Goal: Task Accomplishment & Management: Manage account settings

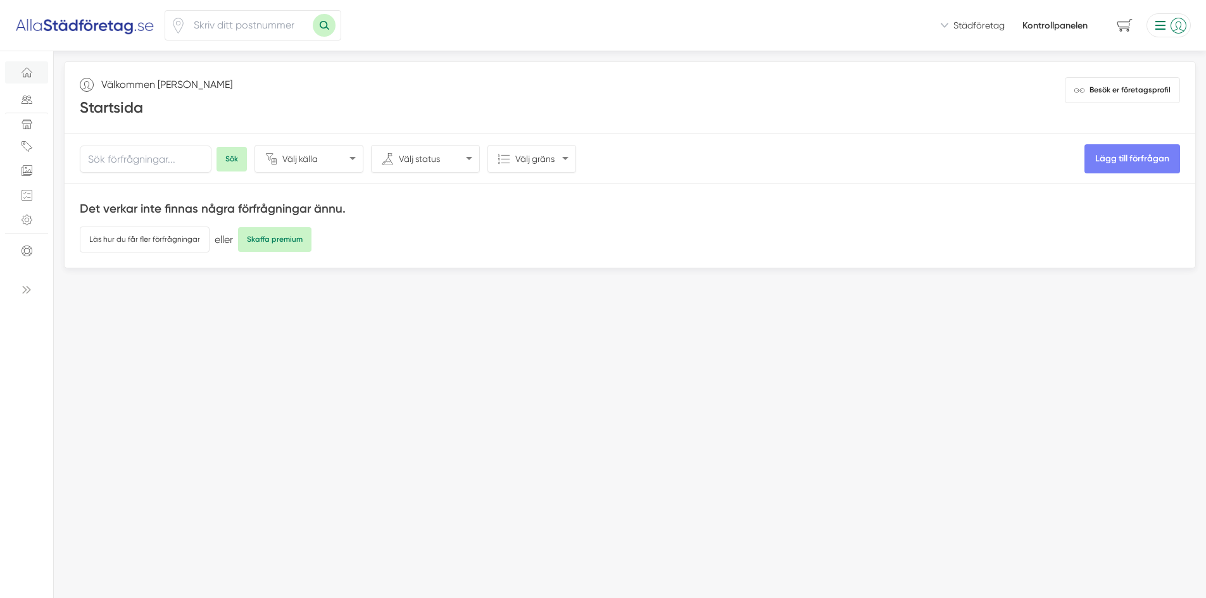
click at [1159, 35] on li at bounding box center [1166, 25] width 49 height 24
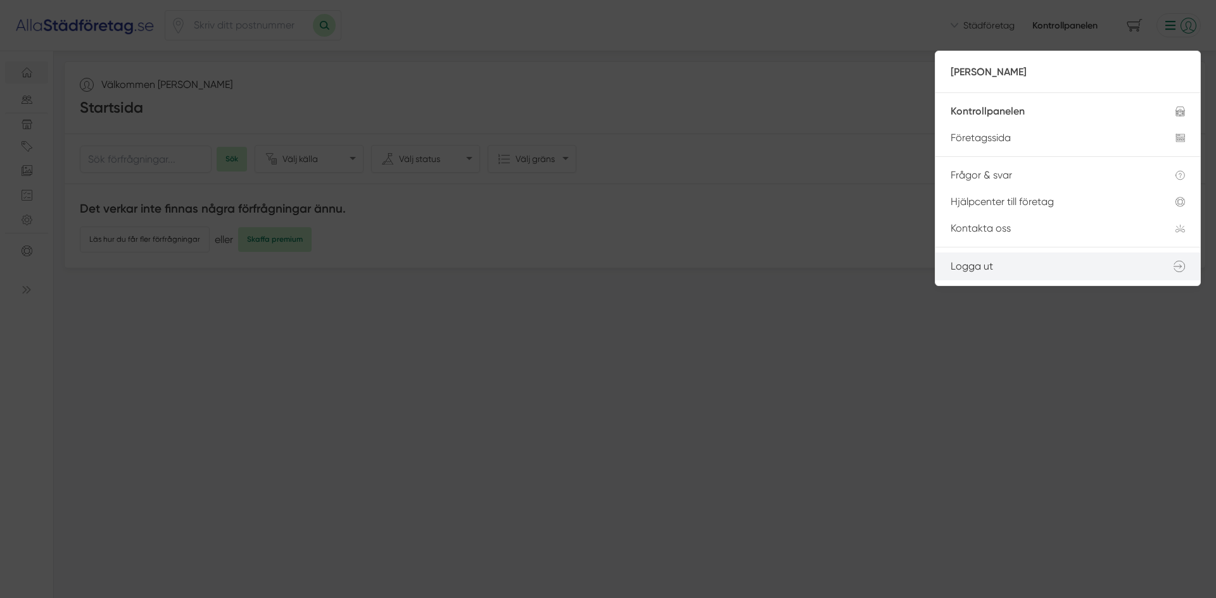
click at [1006, 268] on link "Logga ut" at bounding box center [1067, 266] width 265 height 27
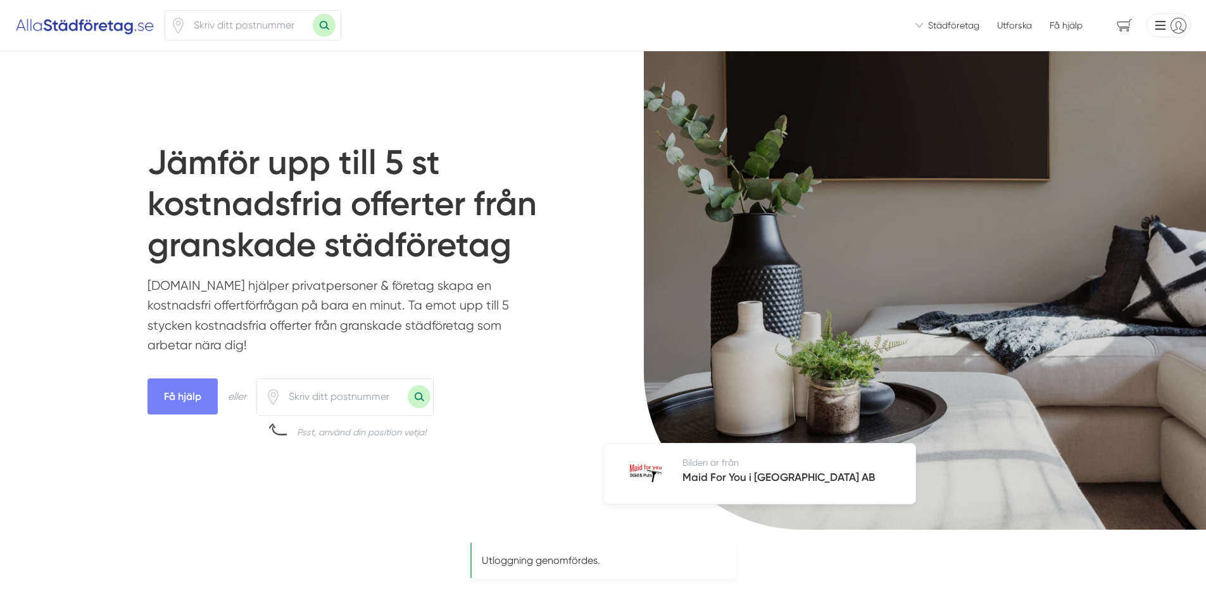
click at [1171, 15] on li at bounding box center [1166, 25] width 49 height 24
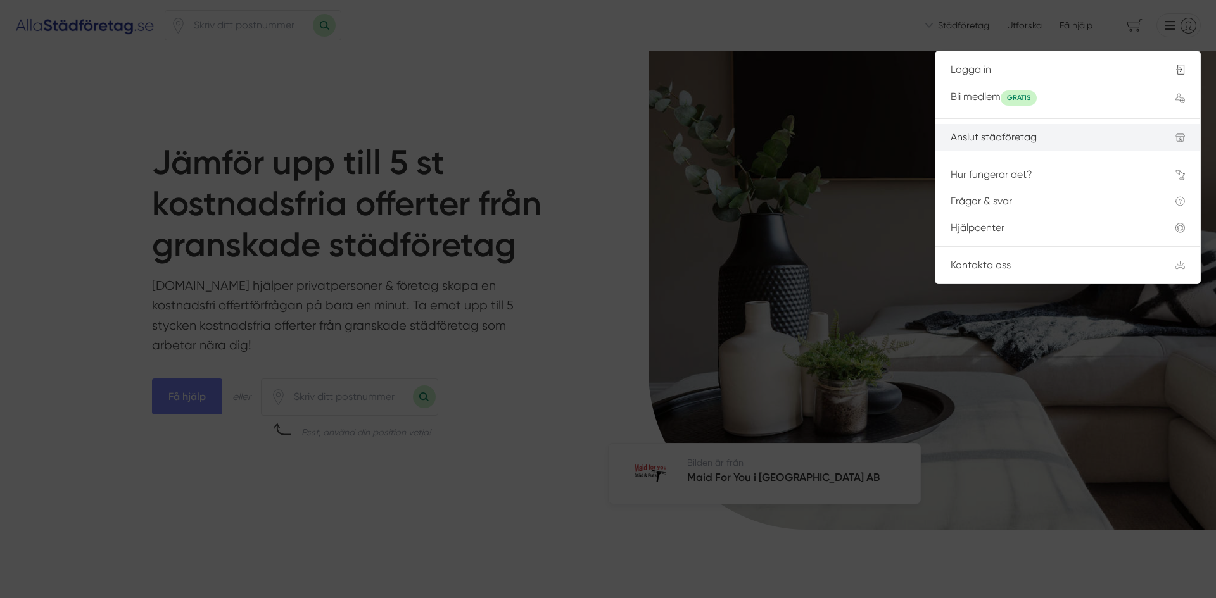
click at [1051, 130] on li "Anslut städföretag" at bounding box center [1067, 137] width 265 height 27
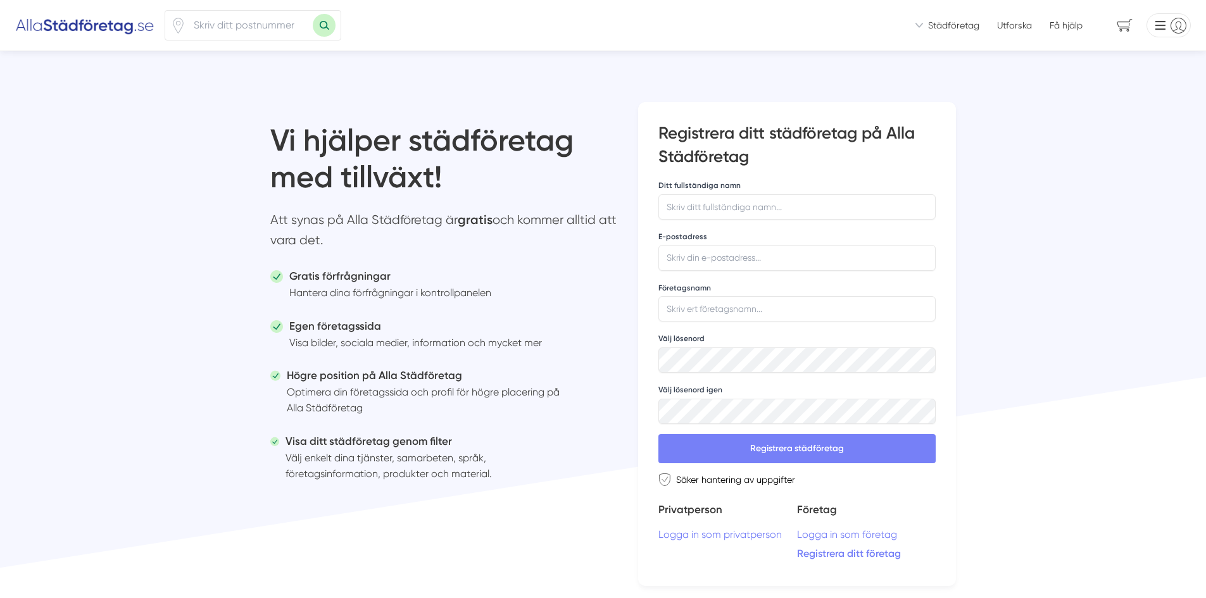
click at [1160, 30] on li at bounding box center [1166, 25] width 49 height 24
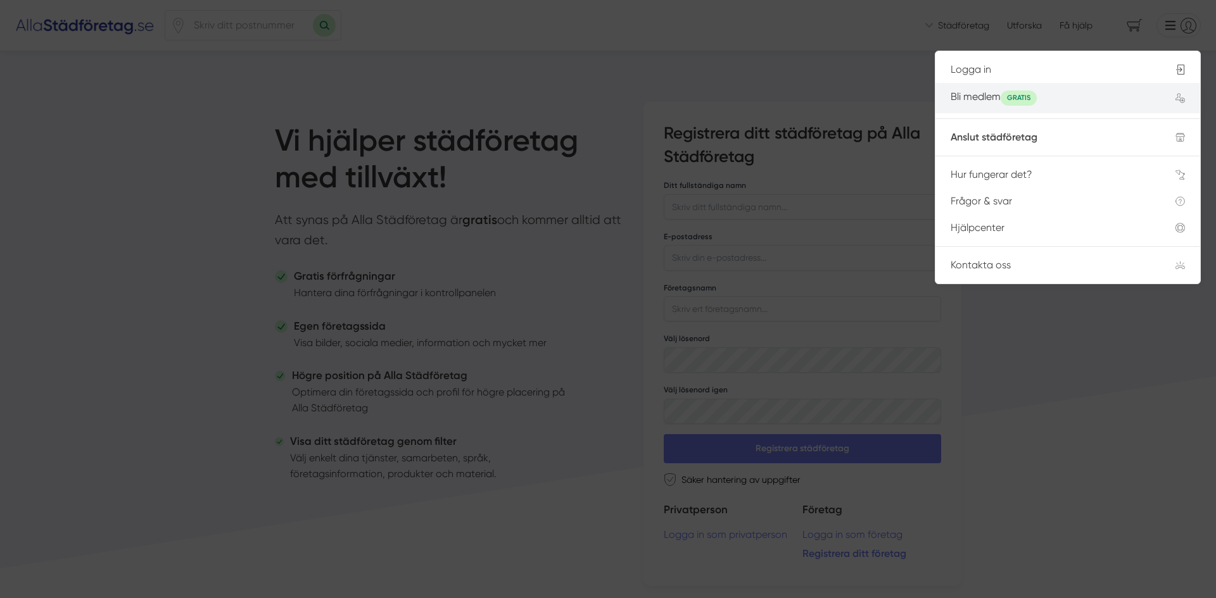
click at [1078, 98] on div "Bli medlem GRATIS" at bounding box center [1047, 98] width 194 height 15
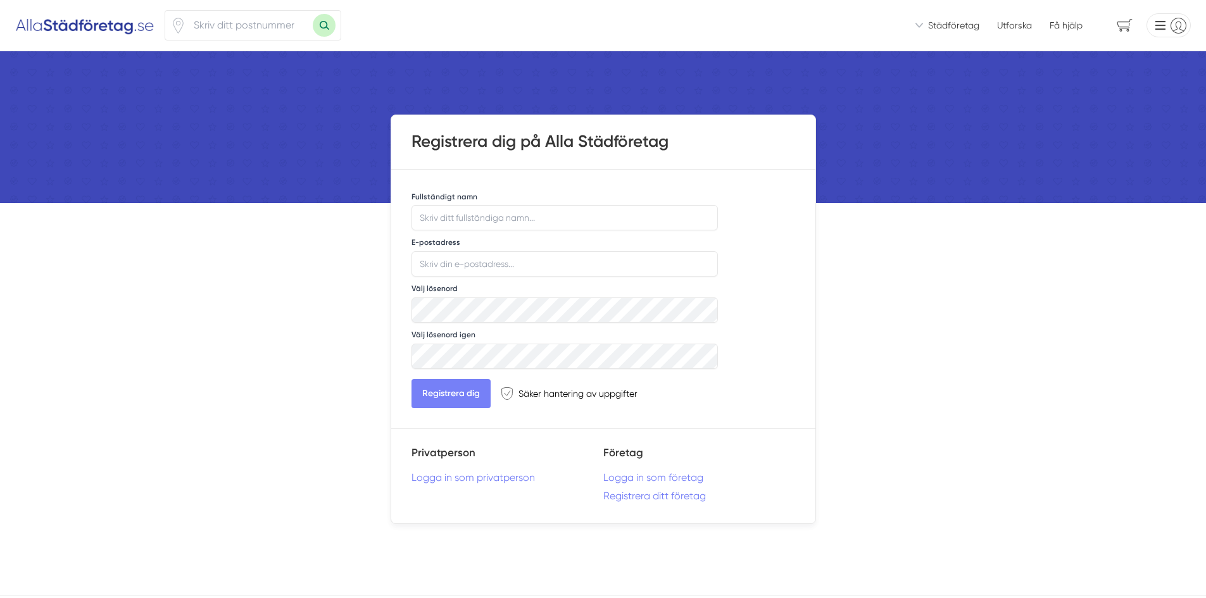
click at [1173, 29] on li at bounding box center [1166, 25] width 49 height 24
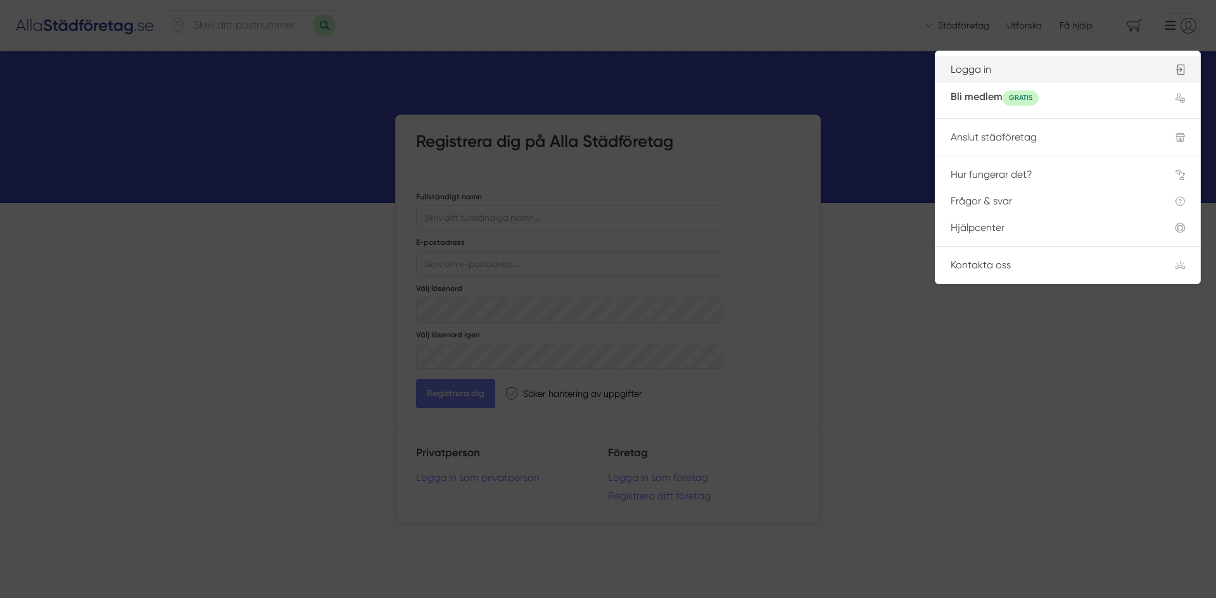
click at [1001, 80] on li "Logga in" at bounding box center [1067, 69] width 265 height 27
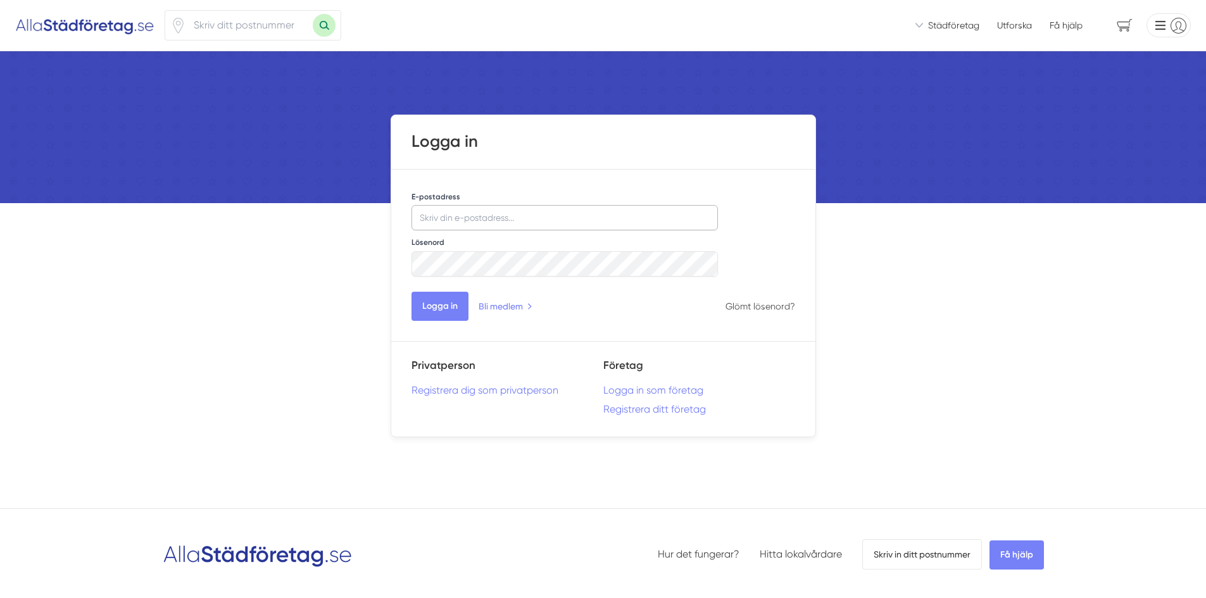
click at [565, 213] on input "E-postadress" at bounding box center [565, 217] width 307 height 25
type input "[EMAIL_ADDRESS][DOMAIN_NAME]"
click at [428, 306] on button "Logga in" at bounding box center [440, 306] width 57 height 29
